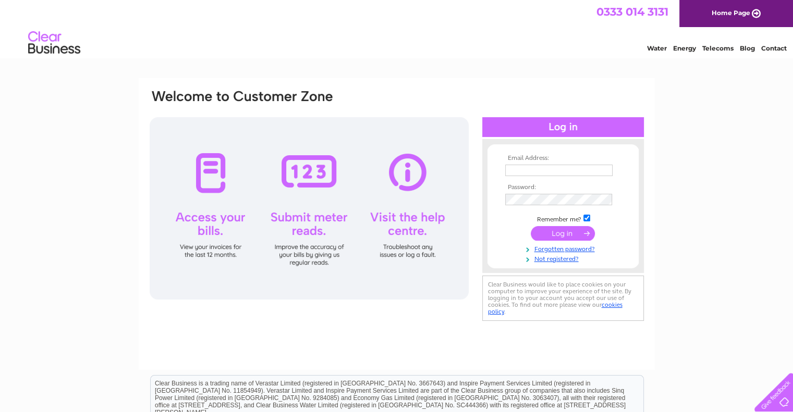
type input "treasurer@cunningsburghhall.com"
click at [565, 235] on input "submit" at bounding box center [562, 233] width 64 height 15
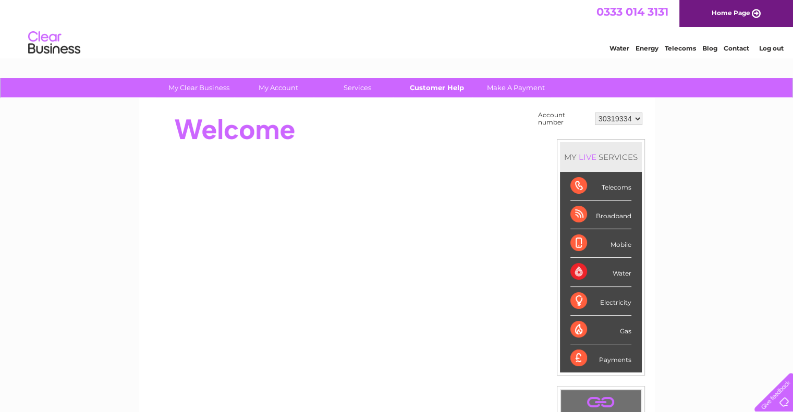
click at [421, 87] on link "Customer Help" at bounding box center [436, 87] width 86 height 19
